Goal: Task Accomplishment & Management: Use online tool/utility

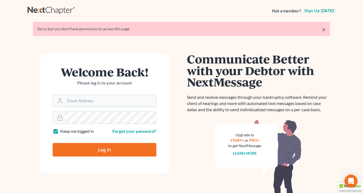
type input "[EMAIL_ADDRESS][DOMAIN_NAME]"
click at [122, 147] on input "Log In" at bounding box center [105, 150] width 104 height 14
type input "Thinking..."
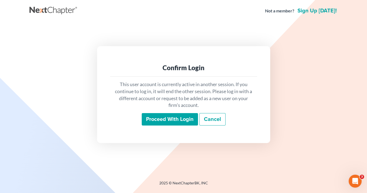
click at [177, 121] on input "Proceed with login" at bounding box center [170, 119] width 56 height 12
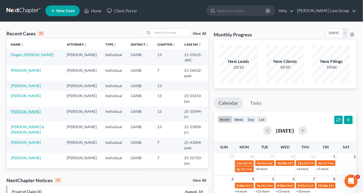
click at [29, 109] on link "Britton, Kieona" at bounding box center [26, 111] width 30 height 5
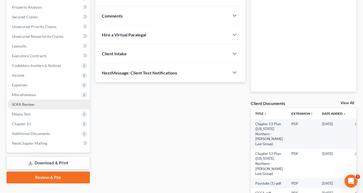
scroll to position [111, 0]
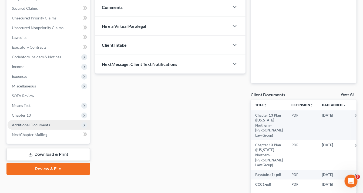
click at [41, 123] on span "Additional Documents" at bounding box center [31, 125] width 38 height 5
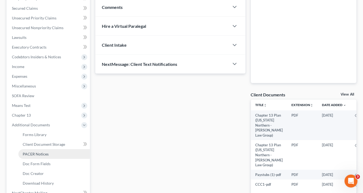
click at [43, 155] on span "PACER Notices" at bounding box center [36, 154] width 26 height 5
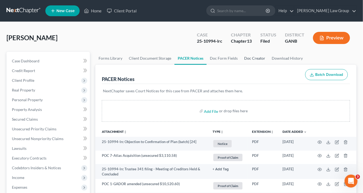
click at [247, 59] on link "Doc Creator" at bounding box center [255, 58] width 28 height 13
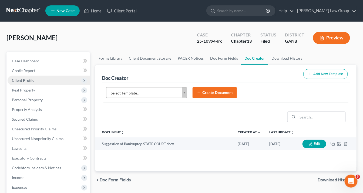
click at [33, 80] on span "Client Profile" at bounding box center [23, 80] width 22 height 5
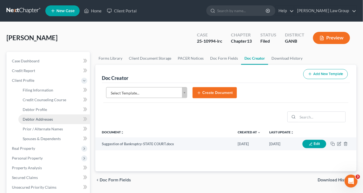
click at [47, 119] on span "Debtor Addresses" at bounding box center [38, 119] width 30 height 5
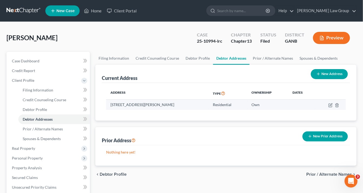
drag, startPoint x: 183, startPoint y: 102, endPoint x: 108, endPoint y: 102, distance: 75.7
click at [106, 102] on td "146 Grayson Myers Dr, Villa Rica, GA 30180" at bounding box center [157, 105] width 103 height 10
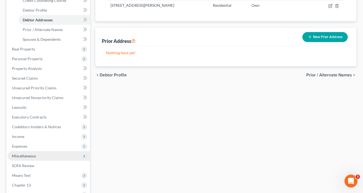
scroll to position [151, 0]
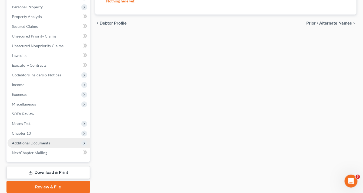
click at [45, 142] on span "Additional Documents" at bounding box center [31, 143] width 38 height 5
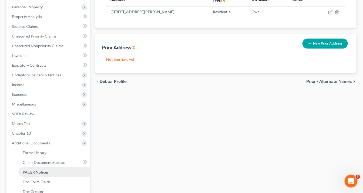
click at [43, 175] on link "PACER Notices" at bounding box center [54, 173] width 72 height 10
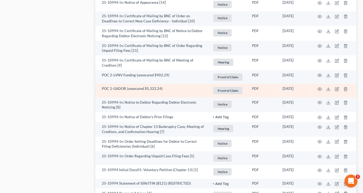
scroll to position [540, 0]
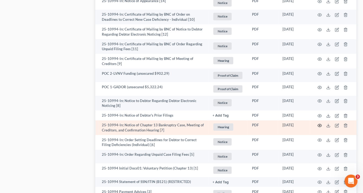
click at [319, 125] on circle "button" at bounding box center [319, 125] width 1 height 1
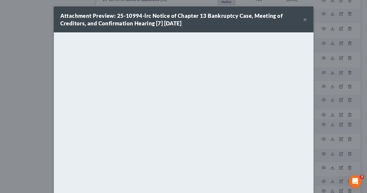
click at [303, 19] on button "×" at bounding box center [305, 19] width 4 height 6
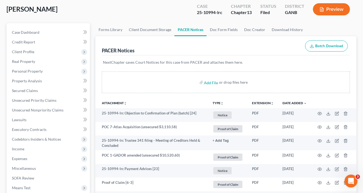
scroll to position [22, 0]
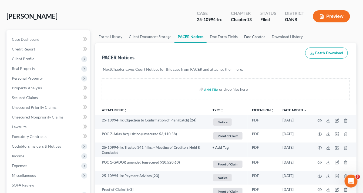
click at [250, 36] on link "Doc Creator" at bounding box center [255, 36] width 28 height 13
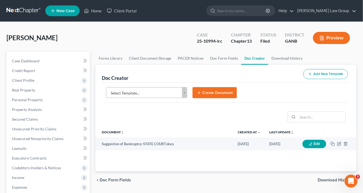
click at [184, 94] on body "Home New Case Client Portal Saedi Law Group info@saedilawgroup.com My Account S…" at bounding box center [181, 182] width 363 height 365
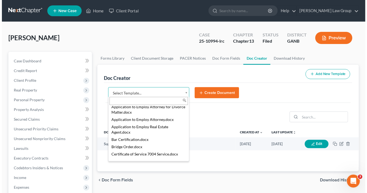
scroll to position [189, 0]
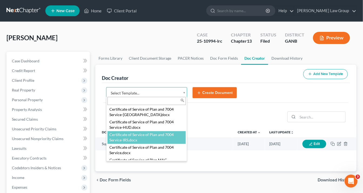
select select "111543"
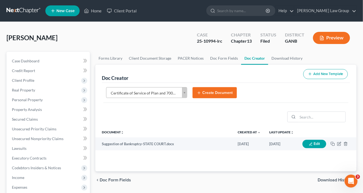
click at [208, 92] on button "Create Document" at bounding box center [215, 92] width 44 height 11
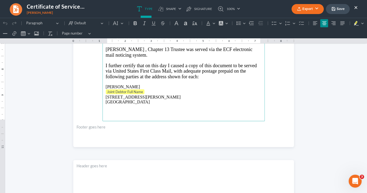
scroll to position [130, 0]
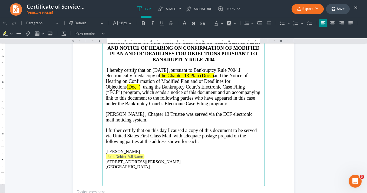
click at [212, 74] on span "the Chapter 13 Plan (Doc. )" at bounding box center [186, 75] width 53 height 5
click at [218, 75] on span "the Chapter 13 Plan (Doc.15 )" at bounding box center [189, 75] width 58 height 5
click at [218, 73] on span "and the Notice of Hearing on Confirmation of Modified Plan and of Deadlines for…" at bounding box center [178, 81] width 145 height 16
drag, startPoint x: 221, startPoint y: 73, endPoint x: 264, endPoint y: 78, distance: 43.4
click at [265, 78] on section "IN THE UNITED STATES BANKRUPTCY COURT NORTHERN DISTRICT OF GEORGIA ATLANTA DIVI…" at bounding box center [183, 69] width 220 height 285
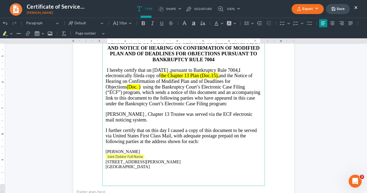
click at [140, 85] on span "Rich Text Editor, page-0-main" at bounding box center [140, 86] width 1 height 5
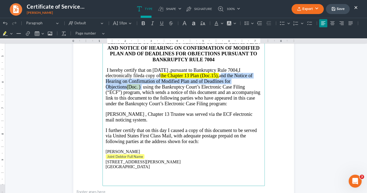
drag, startPoint x: 119, startPoint y: 85, endPoint x: 220, endPoint y: 75, distance: 102.1
click at [220, 75] on p "I hereby certify that on 08/14/2025 , pursuant to Bankruptcy Rule 7004, I elect…" at bounding box center [184, 87] width 156 height 39
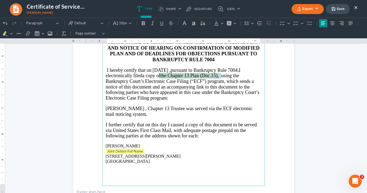
drag, startPoint x: 222, startPoint y: 74, endPoint x: 159, endPoint y: 72, distance: 63.5
click at [159, 72] on p "I hereby certify that on 08/14/2025 , pursuant to Bankruptcy Rule 7004, I elect…" at bounding box center [184, 85] width 156 height 34
click at [207, 83] on span "using the Bankruptcy Court’s Electronic Case Filing (“ECF”) program, which send…" at bounding box center [182, 87] width 153 height 28
drag, startPoint x: 216, startPoint y: 73, endPoint x: 158, endPoint y: 72, distance: 57.6
click at [158, 72] on p "I hereby certify that on 08/14/2025 , pursuant to Bankruptcy Rule 7004, I elect…" at bounding box center [184, 85] width 156 height 34
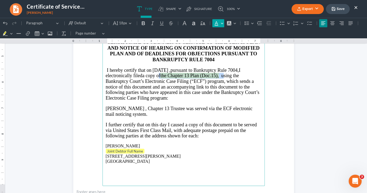
click at [216, 24] on icon "Editor toolbar" at bounding box center [216, 23] width 4 height 4
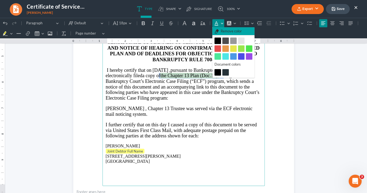
click at [235, 33] on span "Remove color" at bounding box center [230, 31] width 21 height 5
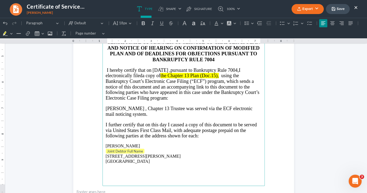
click at [221, 106] on span "Trustee was served via the ECF electronic mail noticing system." at bounding box center [179, 111] width 147 height 11
drag, startPoint x: 231, startPoint y: 75, endPoint x: 160, endPoint y: 73, distance: 71.4
click at [155, 73] on p "I hereby certify that on 08/14/2025 , pursuant to Bankruptcy Rule 7004, I elect…" at bounding box center [184, 85] width 156 height 34
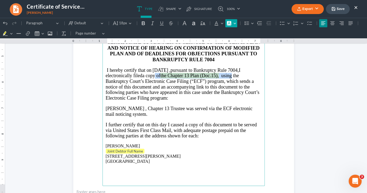
click at [231, 24] on button "Font Background Color Font Background Color" at bounding box center [231, 23] width 12 height 8
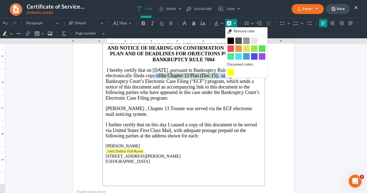
click at [237, 32] on span "Remove color" at bounding box center [243, 31] width 21 height 5
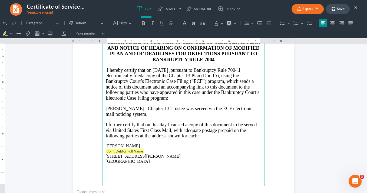
click at [220, 132] on p "I further certify that on this day I caused a copy of this document to be serve…" at bounding box center [184, 130] width 156 height 17
click at [222, 75] on span "a copy of the Chapter 13 Plan (Doc.15), u" at bounding box center [182, 75] width 81 height 5
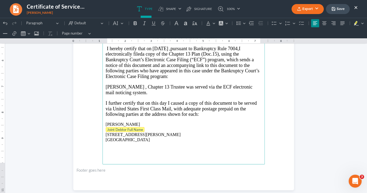
drag, startPoint x: 138, startPoint y: 128, endPoint x: 112, endPoint y: 127, distance: 26.8
click at [112, 127] on p "Joint Debtor Full Name" at bounding box center [184, 129] width 156 height 5
click at [106, 132] on p "146 Grayson Myers Dr Villa Rica, GA 30180" at bounding box center [184, 137] width 156 height 10
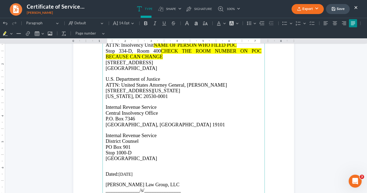
scroll to position [330, 0]
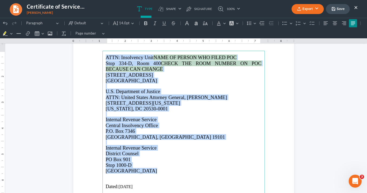
drag, startPoint x: 145, startPoint y: 171, endPoint x: 93, endPoint y: 55, distance: 127.7
click at [93, 55] on section "ATTN: Insolvency Unit NAME OF PERSON WHO FILED POC Stop 334-D, Room 400 CHECK T…" at bounding box center [183, 167] width 220 height 285
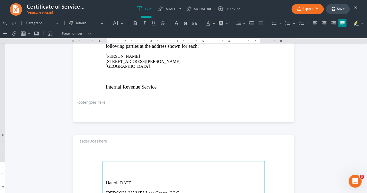
scroll to position [200, 0]
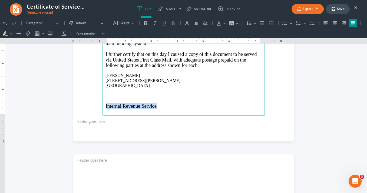
drag, startPoint x: 159, startPoint y: 106, endPoint x: 83, endPoint y: 104, distance: 75.7
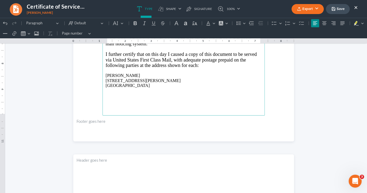
drag, startPoint x: 143, startPoint y: 85, endPoint x: 102, endPoint y: 72, distance: 42.9
click at [122, 23] on button "Default" at bounding box center [118, 23] width 14 height 8
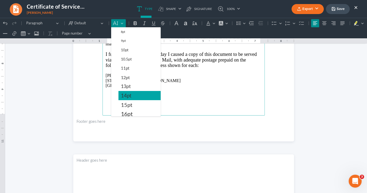
click at [129, 95] on span "14pt" at bounding box center [126, 95] width 11 height 6
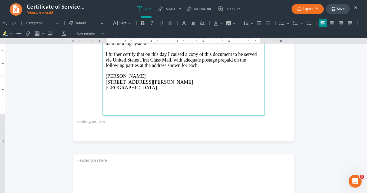
click at [169, 91] on p "Rich Text Editor, page-0-main" at bounding box center [184, 93] width 156 height 5
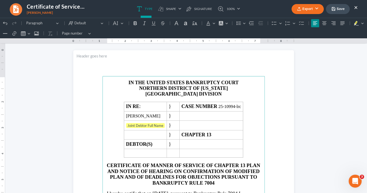
scroll to position [6, 0]
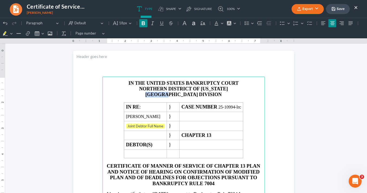
drag, startPoint x: 181, startPoint y: 93, endPoint x: 158, endPoint y: 94, distance: 22.7
click at [158, 94] on p "ATLANTA DIVISION" at bounding box center [184, 95] width 156 height 6
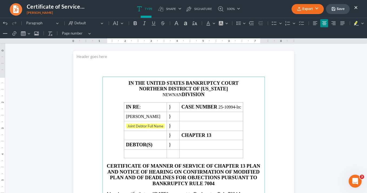
drag, startPoint x: 180, startPoint y: 93, endPoint x: 158, endPoint y: 94, distance: 22.7
click at [158, 95] on p "NEWNAN DIVISION" at bounding box center [184, 95] width 156 height 6
click at [122, 24] on button "Default" at bounding box center [118, 23] width 14 height 8
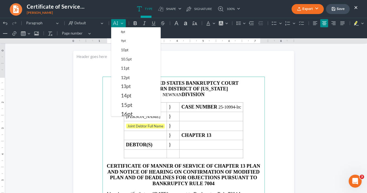
click at [127, 95] on span "14pt" at bounding box center [126, 95] width 11 height 6
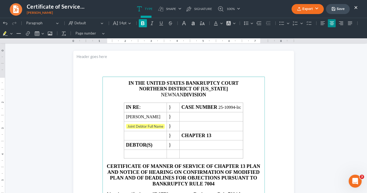
click at [143, 24] on icon "Editor toolbar" at bounding box center [142, 23] width 3 height 4
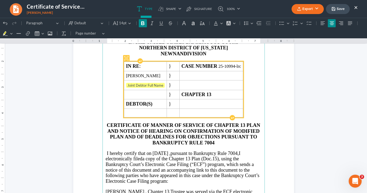
scroll to position [71, 0]
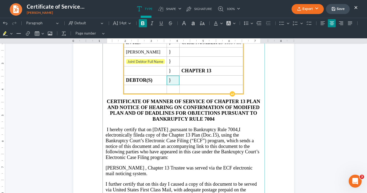
click at [177, 79] on span "}" at bounding box center [173, 81] width 9 height 6
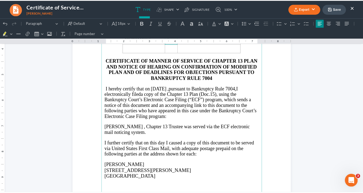
scroll to position [130, 0]
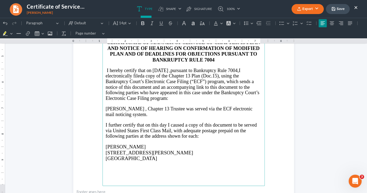
drag, startPoint x: 149, startPoint y: 157, endPoint x: 103, endPoint y: 145, distance: 47.6
click at [102, 144] on main "IN THE UNITED STATES BANKRUPTCY COURT NORTHERN DISTRICT OF GEORGIA NEWNAN DIVIS…" at bounding box center [183, 69] width 162 height 233
copy main "Kieona Lashae Britton 146 Grayson Myers Dr Villa Rica, GA 30180"
click at [355, 7] on button "×" at bounding box center [356, 7] width 4 height 6
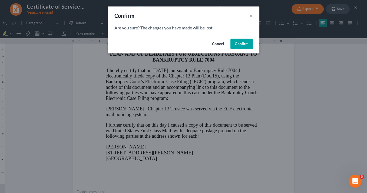
click at [244, 47] on button "Confirm" at bounding box center [241, 44] width 22 height 11
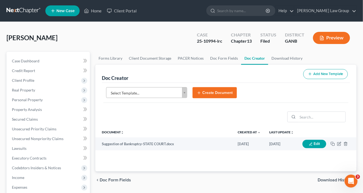
click at [186, 91] on body "Home New Case Client Portal Saedi Law Group info@saedilawgroup.com My Account S…" at bounding box center [181, 182] width 363 height 365
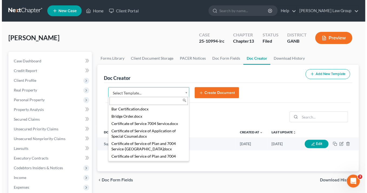
scroll to position [191, 0]
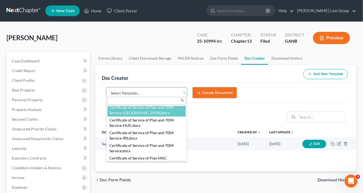
select select "111541"
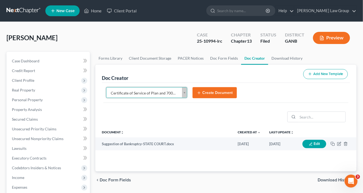
click at [206, 91] on button "Create Document" at bounding box center [215, 92] width 44 height 11
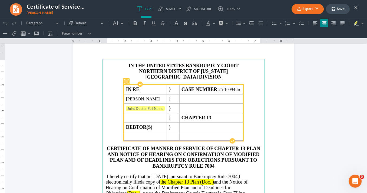
scroll to position [65, 0]
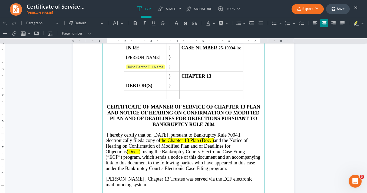
scroll to position [22, 0]
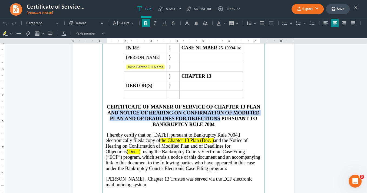
drag, startPoint x: 219, startPoint y: 115, endPoint x: 111, endPoint y: 109, distance: 108.2
click at [111, 109] on strong "CERTIFICATE OF MANNER OF SERVICE OF CHAPTER 13 PLAN AND NOTICE OF HEARING ON CO…" at bounding box center [183, 115] width 153 height 23
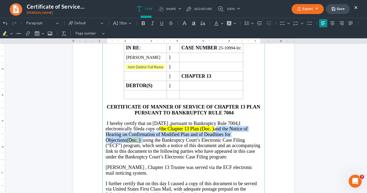
drag, startPoint x: 216, startPoint y: 126, endPoint x: 119, endPoint y: 140, distance: 97.2
click at [119, 140] on p "I hereby certify that on 08/14/2025 , pursuant to Bankruptcy Rule 7004, I elect…" at bounding box center [184, 140] width 156 height 39
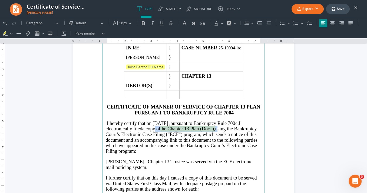
drag, startPoint x: 218, startPoint y: 128, endPoint x: 156, endPoint y: 125, distance: 62.2
click at [154, 127] on p "I hereby certify that on 08/14/2025 , pursuant to Bankruptcy Rule 7004, I elect…" at bounding box center [184, 138] width 156 height 34
click at [227, 24] on icon "Editor toolbar" at bounding box center [229, 23] width 4 height 4
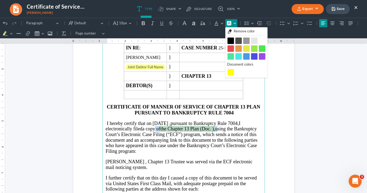
click at [255, 38] on button "Light grey Light grey" at bounding box center [254, 41] width 6 height 6
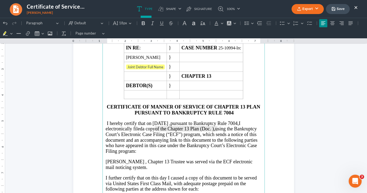
click at [216, 145] on span "sing the Bankruptcy Court’s Electronic Case Filing (“ECF”) program, which sends…" at bounding box center [182, 140] width 152 height 28
click at [213, 126] on span "of the Chapter 13 Plan (Doc. )," at bounding box center [185, 128] width 60 height 5
drag, startPoint x: 219, startPoint y: 129, endPoint x: 156, endPoint y: 115, distance: 64.6
click at [151, 126] on p "I hereby certify that on 08/14/2025 , pursuant to Bankruptcy Rule 7004, I elect…" at bounding box center [184, 138] width 156 height 34
click at [234, 25] on button "Font Background Color Font Background Color" at bounding box center [231, 23] width 12 height 8
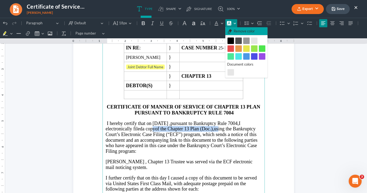
click at [234, 30] on span "Remove color" at bounding box center [243, 31] width 21 height 5
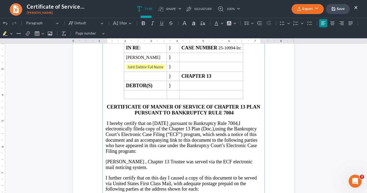
drag, startPoint x: 206, startPoint y: 150, endPoint x: 209, endPoint y: 132, distance: 18.3
click at [206, 150] on p "I hereby certify that on 08/14/2025 , pursuant to Bankruptcy Rule 7004, I elect…" at bounding box center [184, 138] width 156 height 34
drag, startPoint x: 211, startPoint y: 127, endPoint x: 224, endPoint y: 132, distance: 13.9
click at [212, 127] on span "a copy of the Chapter 13 Plan (Doc.)," at bounding box center [178, 128] width 73 height 5
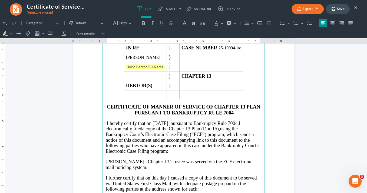
click at [221, 128] on span "using the Bankruptcy Court’s Electronic Case Filing (“ECF”) program, which send…" at bounding box center [182, 140] width 153 height 28
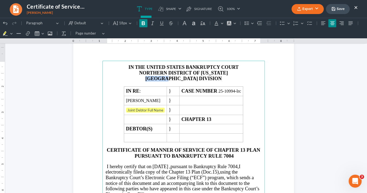
drag, startPoint x: 173, startPoint y: 79, endPoint x: 179, endPoint y: 81, distance: 5.7
click at [158, 78] on p "ATLANTA DIVISION" at bounding box center [184, 79] width 156 height 6
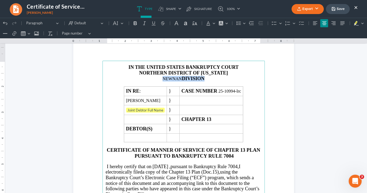
drag, startPoint x: 206, startPoint y: 77, endPoint x: 160, endPoint y: 62, distance: 48.8
click at [159, 78] on p "NEWNAN DIVISION" at bounding box center [184, 79] width 156 height 6
click at [122, 22] on button "Default" at bounding box center [118, 23] width 14 height 8
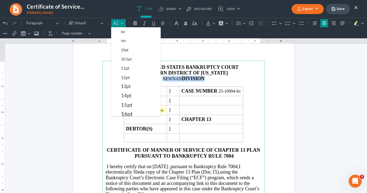
drag, startPoint x: 129, startPoint y: 95, endPoint x: 115, endPoint y: 42, distance: 54.5
click at [129, 95] on span "14pt" at bounding box center [126, 95] width 11 height 6
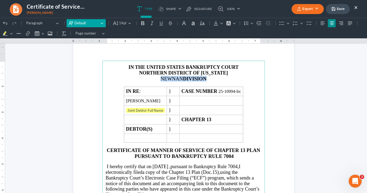
click at [101, 24] on button "Default Default" at bounding box center [85, 23] width 39 height 8
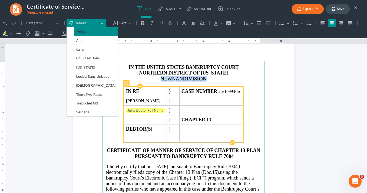
drag, startPoint x: 88, startPoint y: 92, endPoint x: 194, endPoint y: 88, distance: 105.7
click at [89, 92] on span "Times New Roman" at bounding box center [89, 94] width 27 height 6
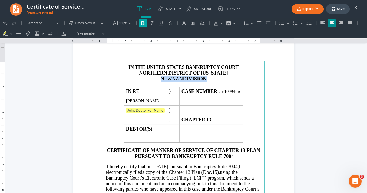
click at [142, 24] on icon "Editor toolbar" at bounding box center [142, 23] width 5 height 5
click at [247, 72] on h2 "NORTHERN DISTRICT OF GEORGIA" at bounding box center [184, 73] width 156 height 6
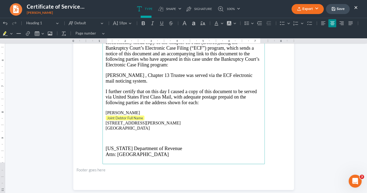
scroll to position [173, 0]
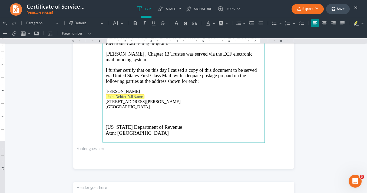
drag, startPoint x: 140, startPoint y: 96, endPoint x: 109, endPoint y: 95, distance: 31.9
click at [108, 96] on p "Joint Debtor Full Name" at bounding box center [184, 96] width 156 height 5
click at [106, 100] on p "146 Grayson Myers Dr Villa Rica, GA 30180" at bounding box center [184, 104] width 156 height 10
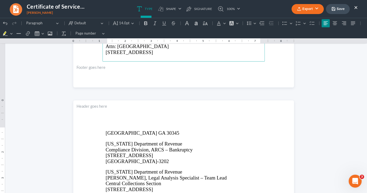
scroll to position [264, 0]
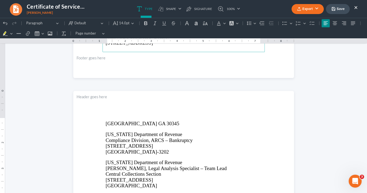
drag, startPoint x: 105, startPoint y: 58, endPoint x: 187, endPoint y: 169, distance: 137.7
click at [187, 169] on div "IN THE UNITED STATES BANKRUPTCY COURT NORTHERN DISTRICT OF GEORGIA NEWNAN DIVIS…" at bounding box center [183, 85] width 220 height 584
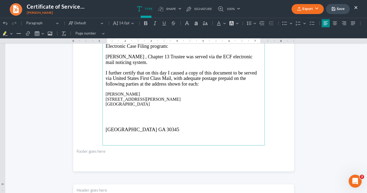
scroll to position [156, 0]
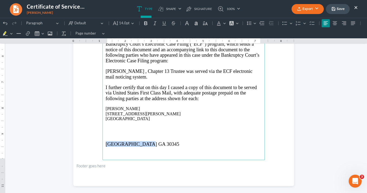
drag, startPoint x: 122, startPoint y: 141, endPoint x: 105, endPoint y: 138, distance: 17.3
click at [104, 139] on main "IN THE UNITED STATES BANKRUPTCY COURT NORTHERN DISTRICT OF GEORGIA NEWNAN DIVIS…" at bounding box center [183, 43] width 162 height 233
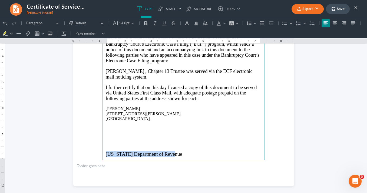
drag, startPoint x: 170, startPoint y: 151, endPoint x: 105, endPoint y: 148, distance: 65.2
click at [104, 149] on main "IN THE UNITED STATES BANKRUPTCY COURT NORTHERN DISTRICT OF GEORGIA NEWNAN DIVIS…" at bounding box center [183, 43] width 162 height 233
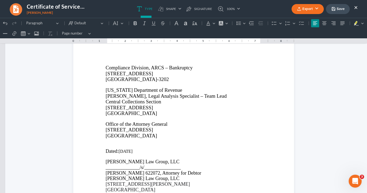
scroll to position [350, 0]
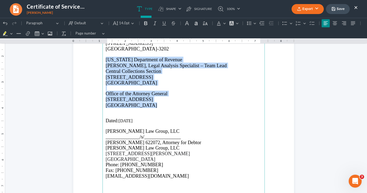
drag, startPoint x: 141, startPoint y: 106, endPoint x: 103, endPoint y: 60, distance: 59.8
click at [103, 60] on main "Compliance Division, ARCS – Bankruptcy 1800 Century Blvd NE, Suite 9100 Atlanta…" at bounding box center [183, 147] width 162 height 233
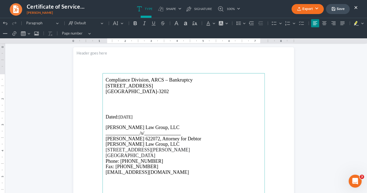
scroll to position [307, 0]
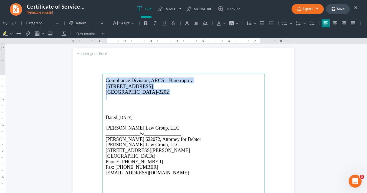
drag, startPoint x: 159, startPoint y: 95, endPoint x: 109, endPoint y: 79, distance: 53.0
click at [98, 78] on section "Compliance Division, ARCS – Bankruptcy 1800 Century Blvd NE, Suite 9100 Atlanta…" at bounding box center [183, 190] width 220 height 285
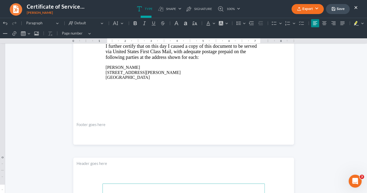
scroll to position [177, 0]
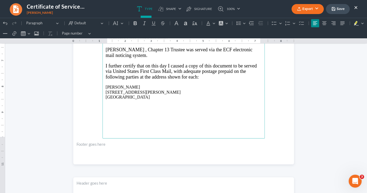
drag, startPoint x: 142, startPoint y: 96, endPoint x: 103, endPoint y: 84, distance: 40.8
click at [103, 85] on main "IN THE UNITED STATES BANKRUPTCY COURT NORTHERN DISTRICT OF GEORGIA NEWNAN DIVIS…" at bounding box center [183, 21] width 162 height 233
click at [219, 24] on icon "Editor toolbar" at bounding box center [221, 23] width 4 height 4
drag, startPoint x: 159, startPoint y: 117, endPoint x: 154, endPoint y: 109, distance: 9.2
click at [159, 116] on p "Rich Text Editor, page-0-main" at bounding box center [184, 117] width 156 height 5
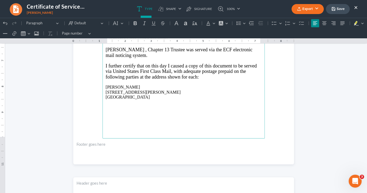
drag, startPoint x: 141, startPoint y: 95, endPoint x: 104, endPoint y: 81, distance: 39.9
click at [102, 82] on main "IN THE UNITED STATES BANKRUPTCY COURT NORTHERN DISTRICT OF GEORGIA NEWNAN DIVIS…" at bounding box center [183, 21] width 162 height 233
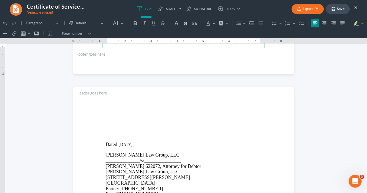
scroll to position [285, 0]
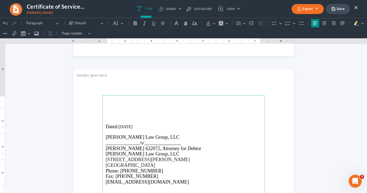
click at [118, 102] on p "Rich Text Editor, page-1-main" at bounding box center [184, 101] width 156 height 5
drag, startPoint x: 108, startPoint y: 120, endPoint x: 112, endPoint y: 118, distance: 4.5
click at [108, 119] on p "Rich Text Editor, page-1-main" at bounding box center [184, 121] width 156 height 5
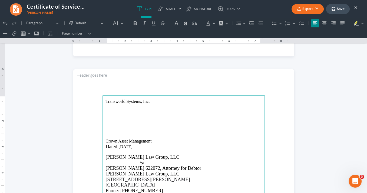
click at [158, 140] on p "Crown Asset Management" at bounding box center [184, 141] width 156 height 5
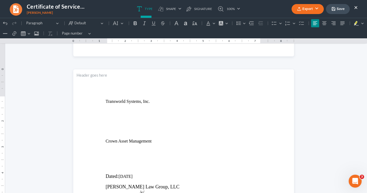
click at [304, 10] on button "Export" at bounding box center [307, 9] width 32 height 10
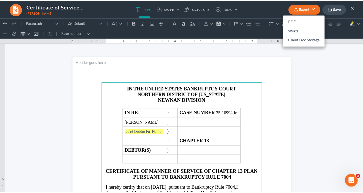
scroll to position [0, 0]
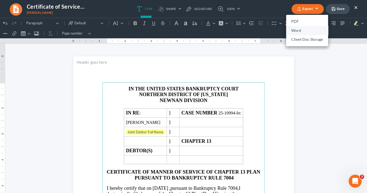
drag, startPoint x: 294, startPoint y: 29, endPoint x: 295, endPoint y: 10, distance: 19.2
click at [294, 29] on link "Word" at bounding box center [307, 30] width 42 height 9
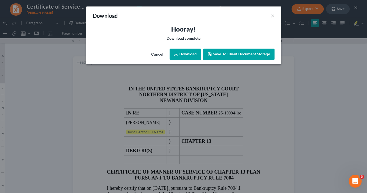
click at [198, 56] on link "Download" at bounding box center [184, 54] width 31 height 11
click at [196, 53] on link "Download" at bounding box center [184, 54] width 31 height 11
drag, startPoint x: 274, startPoint y: 15, endPoint x: 270, endPoint y: 14, distance: 3.9
click at [274, 15] on div "Download ×" at bounding box center [183, 15] width 195 height 18
click at [273, 15] on button "×" at bounding box center [272, 15] width 4 height 6
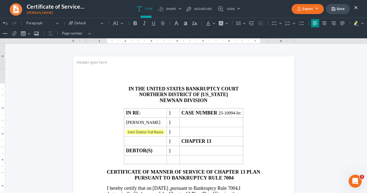
drag, startPoint x: 356, startPoint y: 7, endPoint x: 150, endPoint y: 4, distance: 205.4
click at [356, 7] on button "×" at bounding box center [356, 7] width 4 height 6
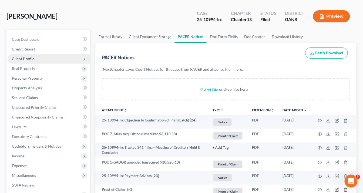
click at [32, 58] on span "Client Profile" at bounding box center [23, 58] width 22 height 5
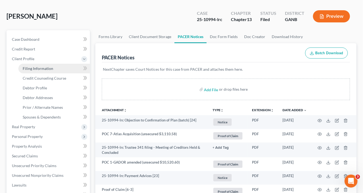
drag, startPoint x: 34, startPoint y: 67, endPoint x: 55, endPoint y: 71, distance: 21.6
click at [34, 67] on span "Filing Information" at bounding box center [38, 68] width 31 height 5
select select "1"
select select "0"
select select "3"
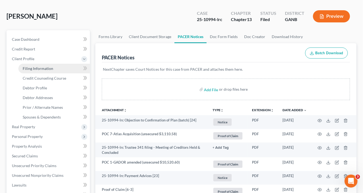
select select "10"
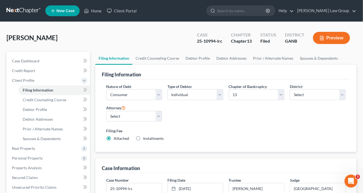
scroll to position [86, 0]
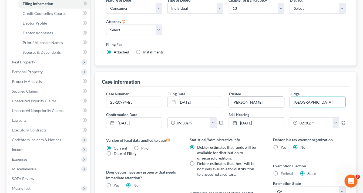
drag, startPoint x: 319, startPoint y: 104, endPoint x: 253, endPoint y: 97, distance: 66.6
click at [253, 97] on div "Case Number 25-10994-lrc Filing Date 7/8/2025 close Date 7/8/2025 Time 12:00 AM…" at bounding box center [225, 112] width 245 height 42
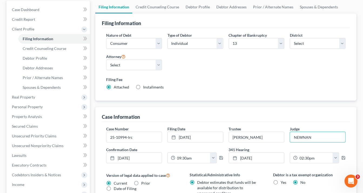
scroll to position [22, 0]
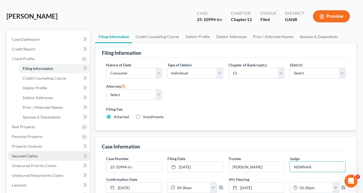
type input "NEWNAN"
click at [27, 156] on span "Secured Claims" at bounding box center [25, 156] width 26 height 5
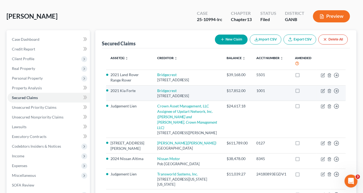
scroll to position [65, 0]
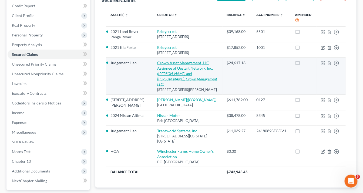
drag, startPoint x: 201, startPoint y: 87, endPoint x: 147, endPoint y: 66, distance: 57.5
click at [153, 66] on td "Crown Asset Management, LLC Assignee of Upstart Network, Inc. (Ragan and Ragan,…" at bounding box center [188, 76] width 70 height 37
copy td "Crown Asset Management, LLC Assignee of Upstart Network, Inc. (Ragan and Ragan,…"
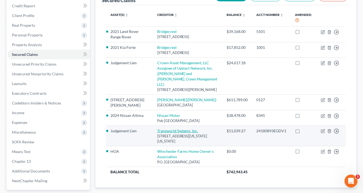
drag, startPoint x: 182, startPoint y: 140, endPoint x: 147, endPoint y: 129, distance: 36.5
click at [153, 129] on td "Transworld Systems, Inc. 500 Virginia Drive Suite 514, Fort Washington, PA 19034" at bounding box center [188, 136] width 70 height 21
copy td "Transworld Systems, Inc. 500 Virginia Drive Suite 514, Fort Washington, PA 19034"
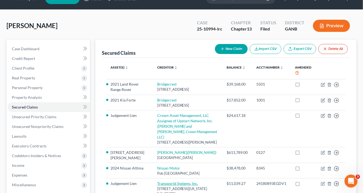
scroll to position [0, 0]
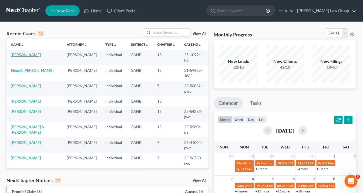
click at [33, 55] on link "[PERSON_NAME]" at bounding box center [26, 54] width 30 height 5
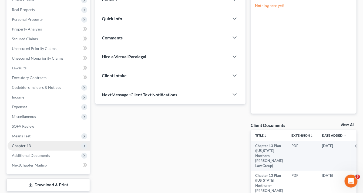
scroll to position [130, 0]
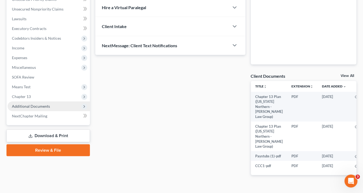
click at [46, 107] on span "Additional Documents" at bounding box center [31, 106] width 38 height 5
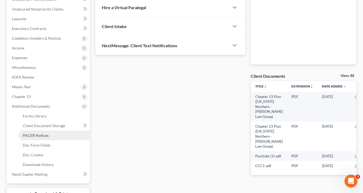
click at [50, 134] on link "PACER Notices" at bounding box center [54, 136] width 72 height 10
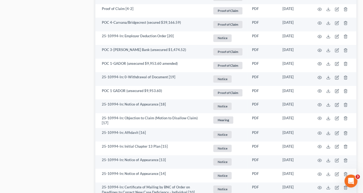
scroll to position [389, 0]
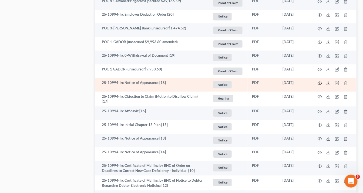
click at [319, 81] on icon "button" at bounding box center [320, 83] width 4 height 4
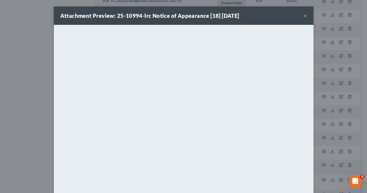
click at [304, 16] on button "×" at bounding box center [305, 15] width 4 height 6
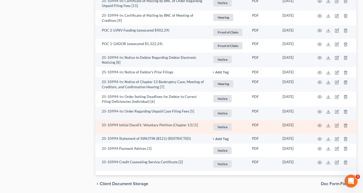
scroll to position [602, 0]
